Goal: Task Accomplishment & Management: Use online tool/utility

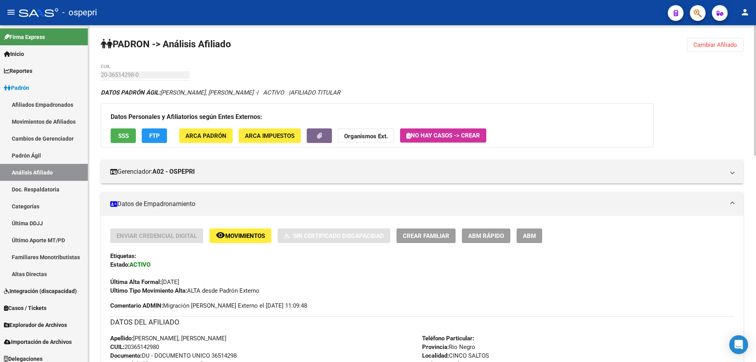
click at [728, 46] on span "Cambiar Afiliado" at bounding box center [716, 44] width 44 height 7
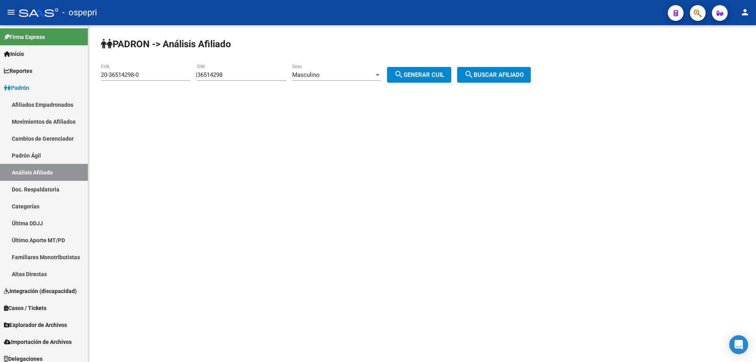
click at [212, 75] on input "36514298" at bounding box center [241, 74] width 89 height 7
paste input "20558784"
type input "20558784"
click at [349, 74] on div "Masculino" at bounding box center [333, 74] width 82 height 7
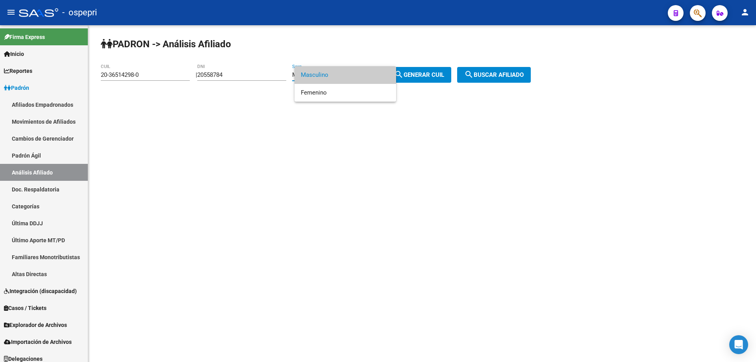
click at [350, 80] on span "Masculino" at bounding box center [345, 75] width 89 height 18
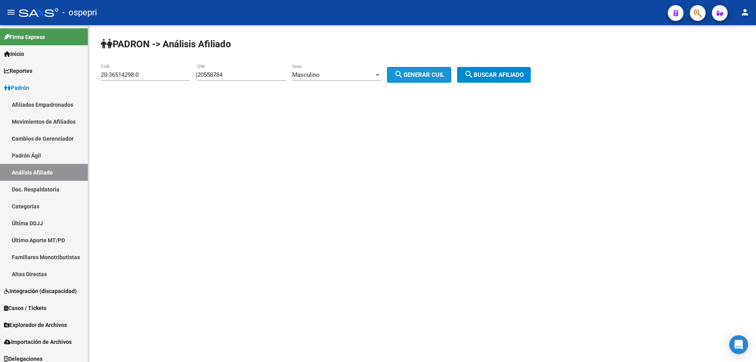
click at [437, 69] on button "search Generar CUIL" at bounding box center [419, 75] width 64 height 16
type input "20-20558784-6"
click at [507, 73] on span "search Buscar afiliado" at bounding box center [493, 74] width 59 height 7
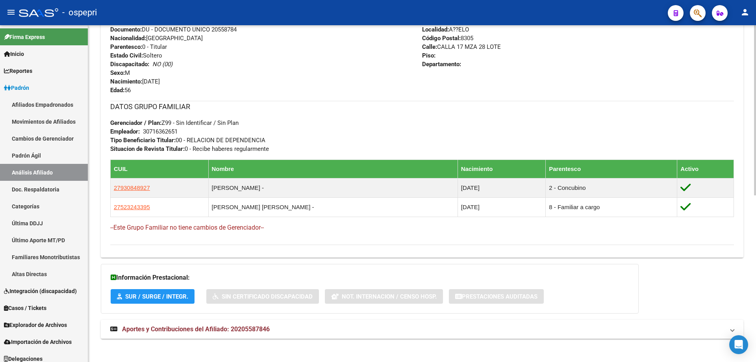
scroll to position [330, 0]
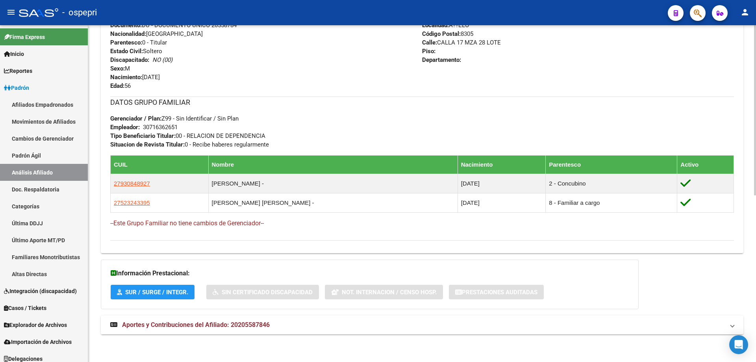
click at [212, 331] on mat-expansion-panel-header "Aportes y Contribuciones del Afiliado: 20205587846" at bounding box center [422, 324] width 643 height 19
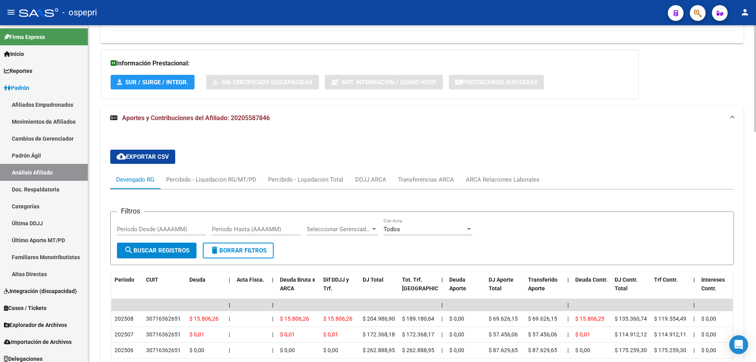
scroll to position [646, 0]
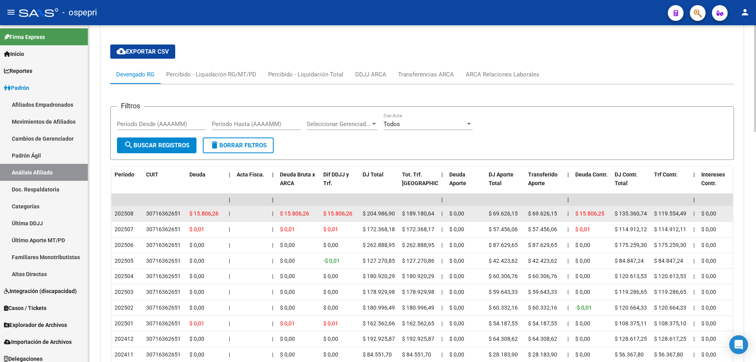
click at [174, 212] on div "30716362651" at bounding box center [163, 213] width 35 height 9
copy div "30716362651"
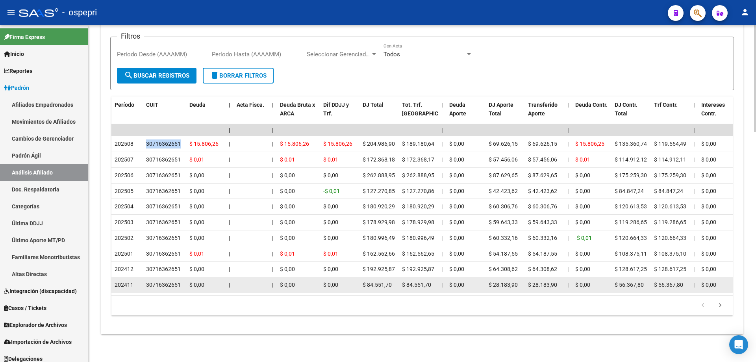
scroll to position [620, 0]
